Goal: Entertainment & Leisure: Consume media (video, audio)

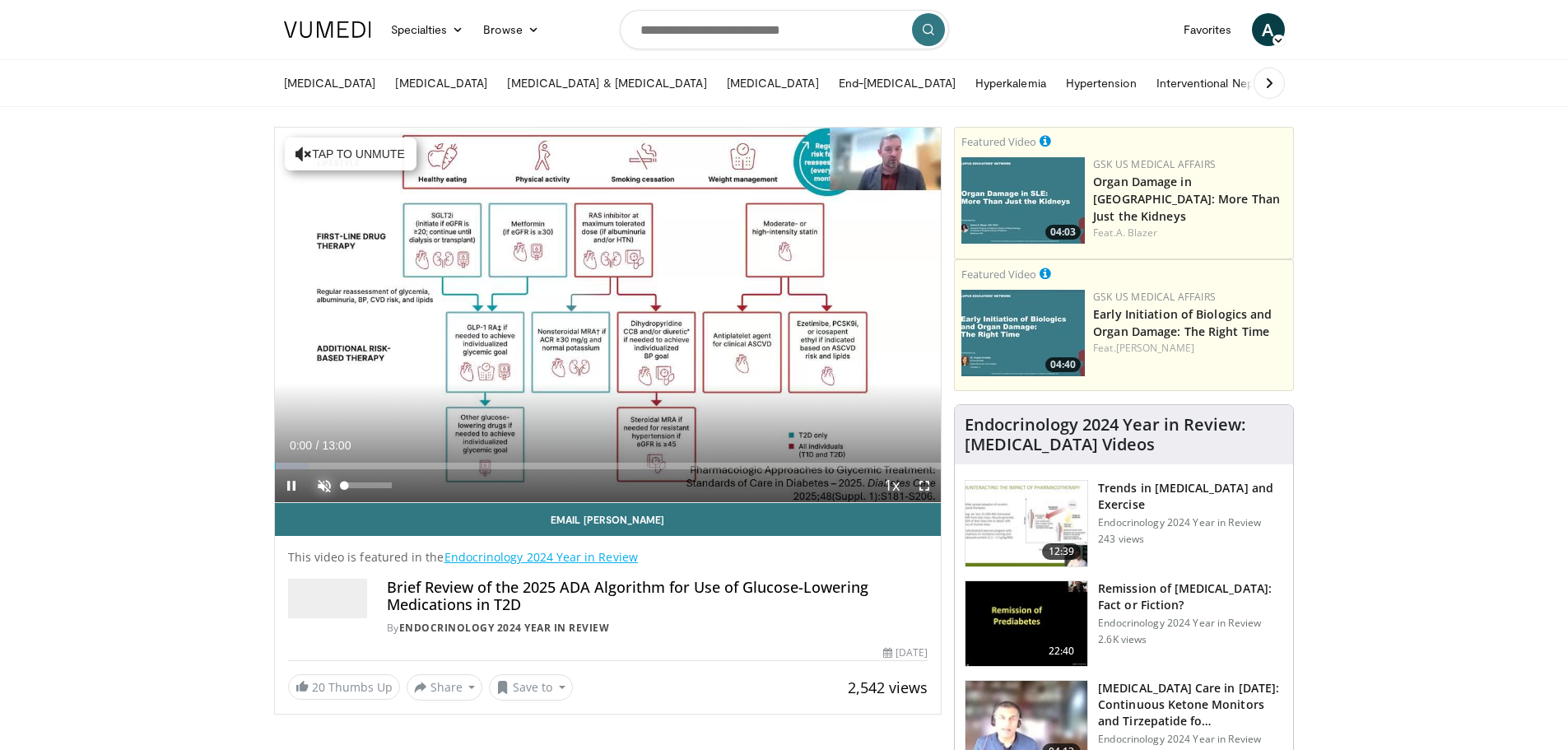
click at [321, 481] on span "Video Player" at bounding box center [325, 486] width 33 height 33
click at [348, 484] on div "Volume Level" at bounding box center [368, 485] width 47 height 6
click at [350, 484] on div "Volume Level" at bounding box center [347, 485] width 6 height 6
click at [353, 484] on div "Volume Level" at bounding box center [349, 485] width 8 height 6
click at [358, 484] on div "Volume Level" at bounding box center [351, 485] width 13 height 6
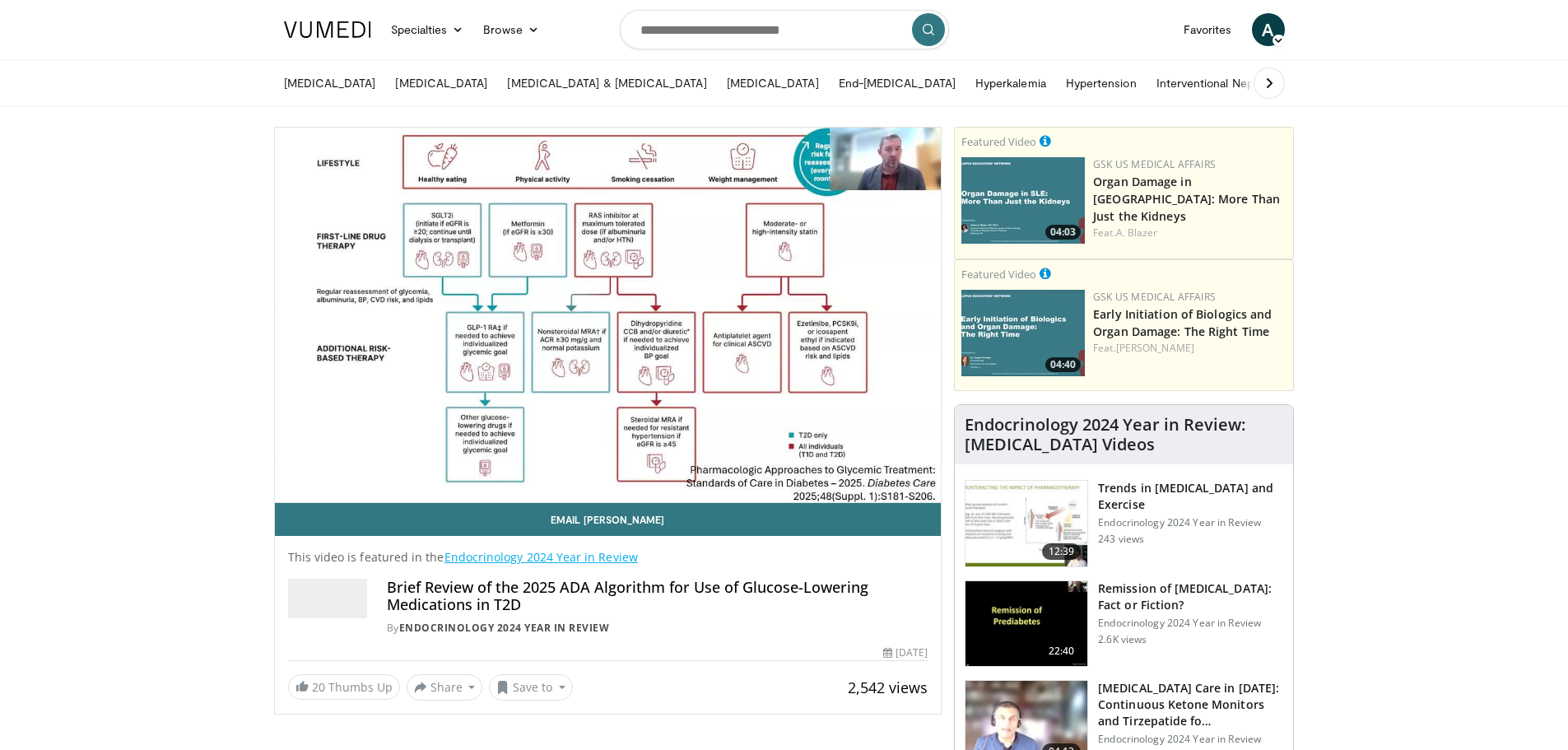
click at [289, 488] on div "10 seconds Tap to unmute" at bounding box center [608, 315] width 667 height 375
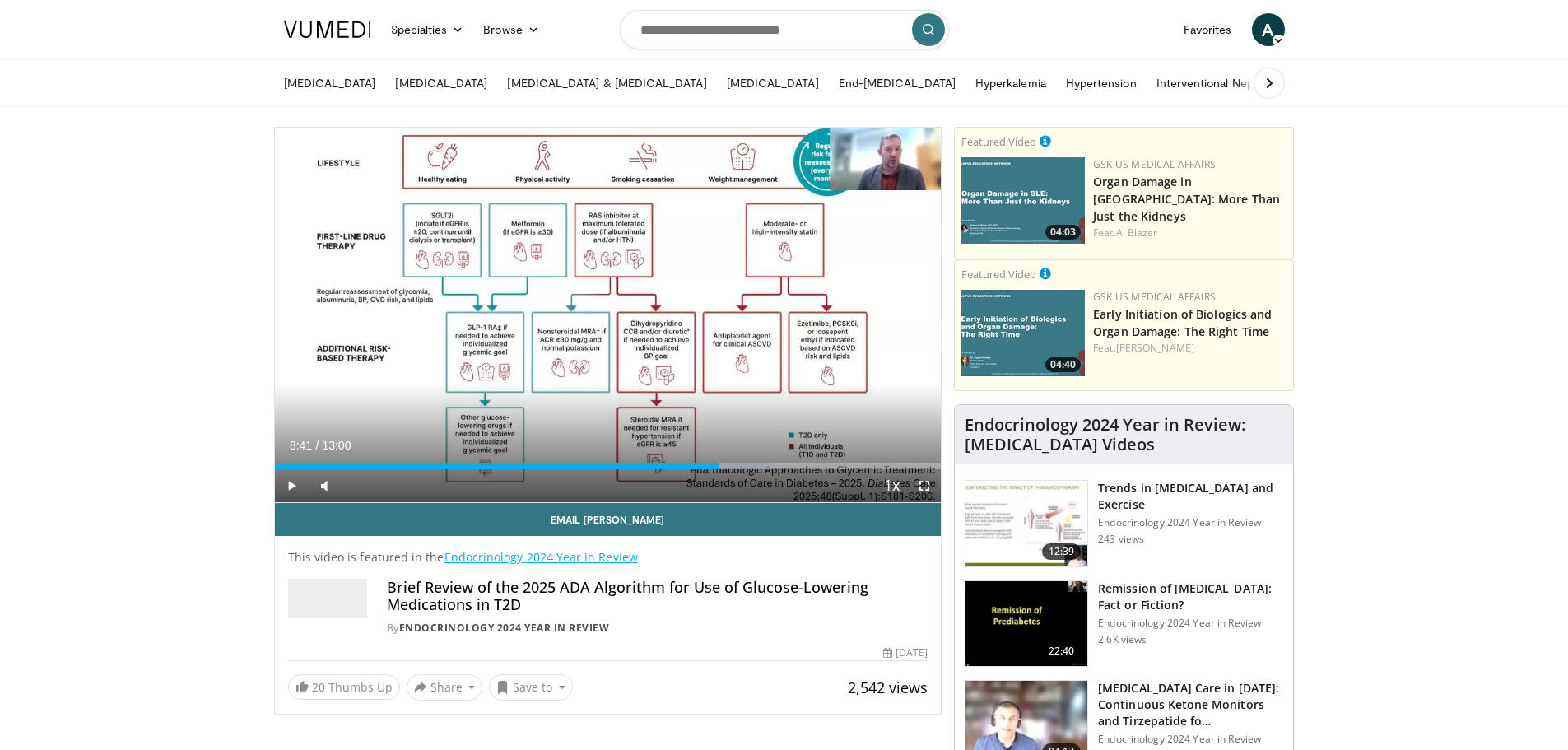
click at [288, 462] on div "Progress Bar" at bounding box center [289, 466] width 2 height 7
click at [288, 485] on span "Video Player" at bounding box center [292, 486] width 33 height 33
click at [354, 487] on div "Volume Level" at bounding box center [349, 485] width 9 height 6
click at [602, 466] on div "Progress Bar" at bounding box center [603, 466] width 2 height 7
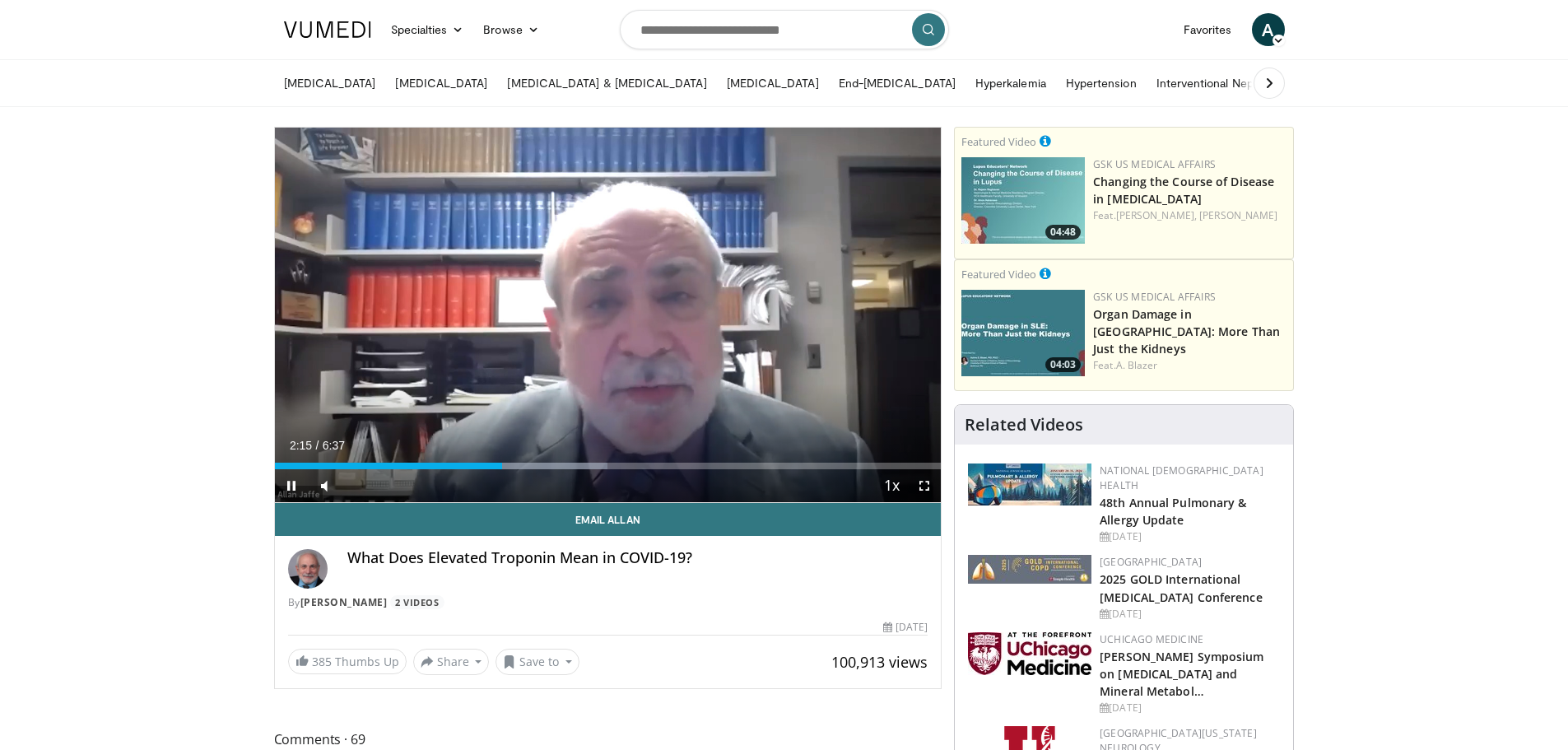
drag, startPoint x: 314, startPoint y: 468, endPoint x: 306, endPoint y: 476, distance: 11.3
click at [314, 468] on div "Loaded : 49.95% 2:15 0:24" at bounding box center [608, 466] width 667 height 7
click at [288, 486] on span "Video Player" at bounding box center [292, 486] width 33 height 33
